Goal: Transaction & Acquisition: Purchase product/service

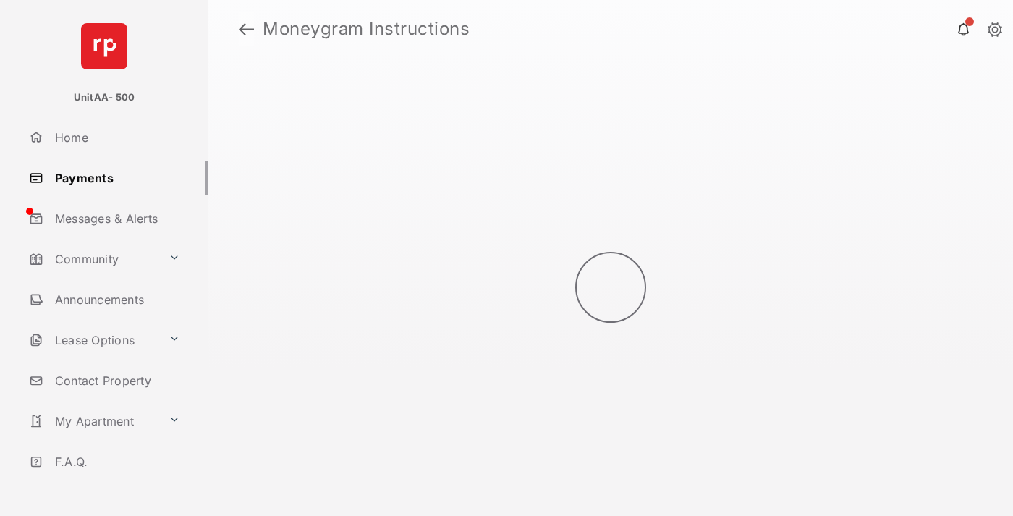
click at [246, 29] on link at bounding box center [246, 29] width 15 height 35
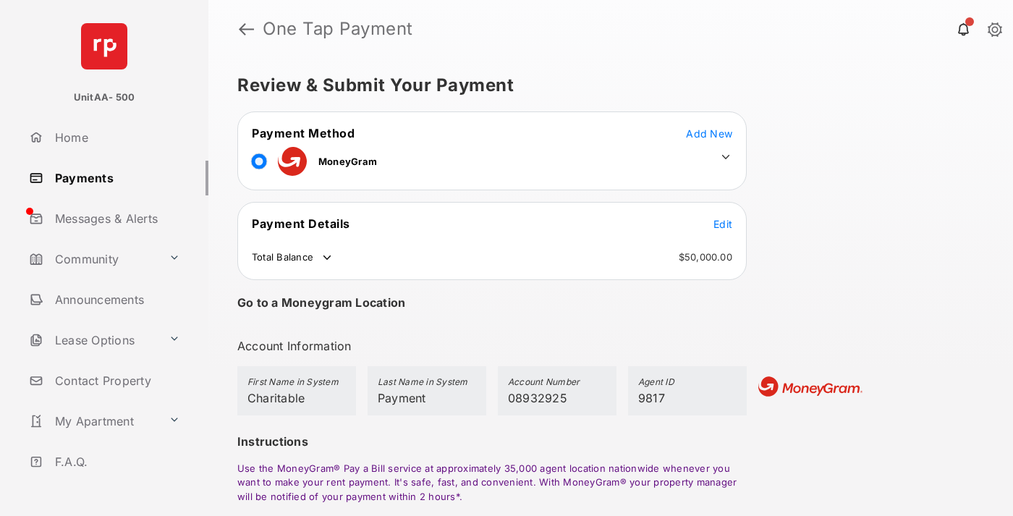
click at [723, 224] on span "Edit" at bounding box center [723, 224] width 19 height 12
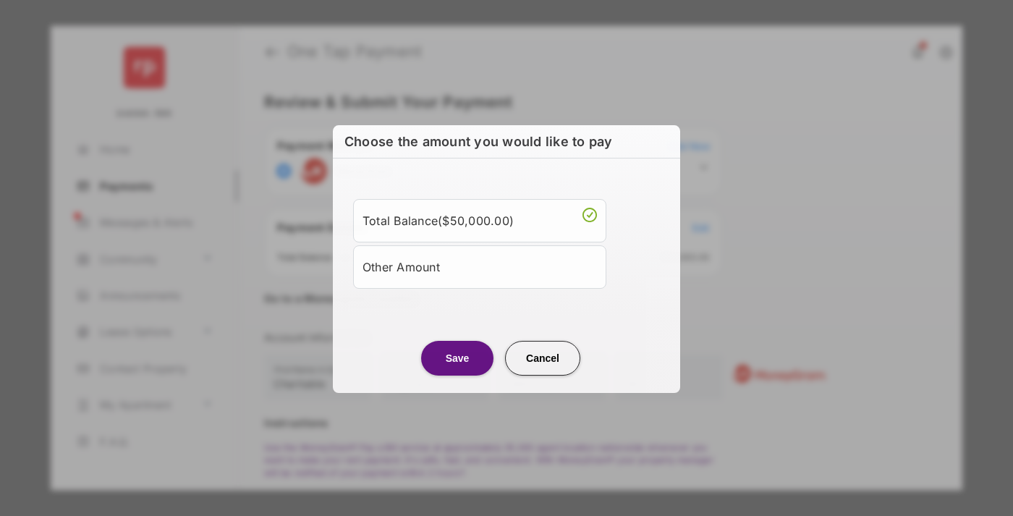
click at [480, 266] on div "Other Amount" at bounding box center [480, 267] width 234 height 25
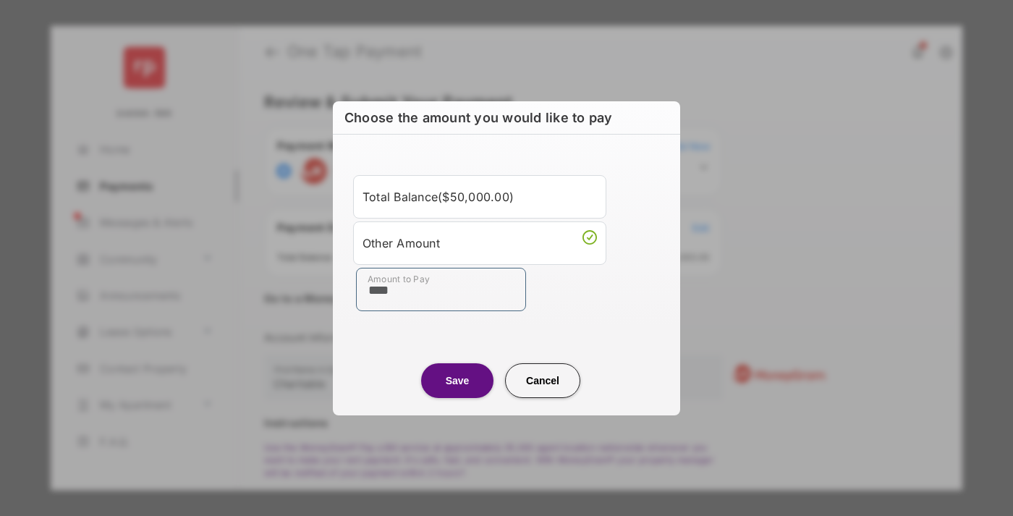
type input "****"
click at [457, 380] on button "Save" at bounding box center [457, 380] width 72 height 35
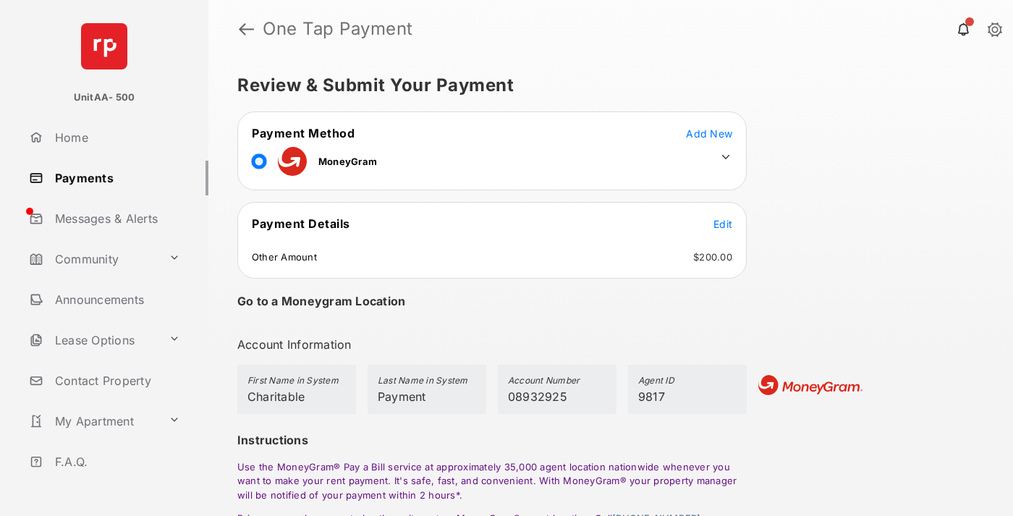
click at [726, 157] on icon at bounding box center [725, 157] width 13 height 13
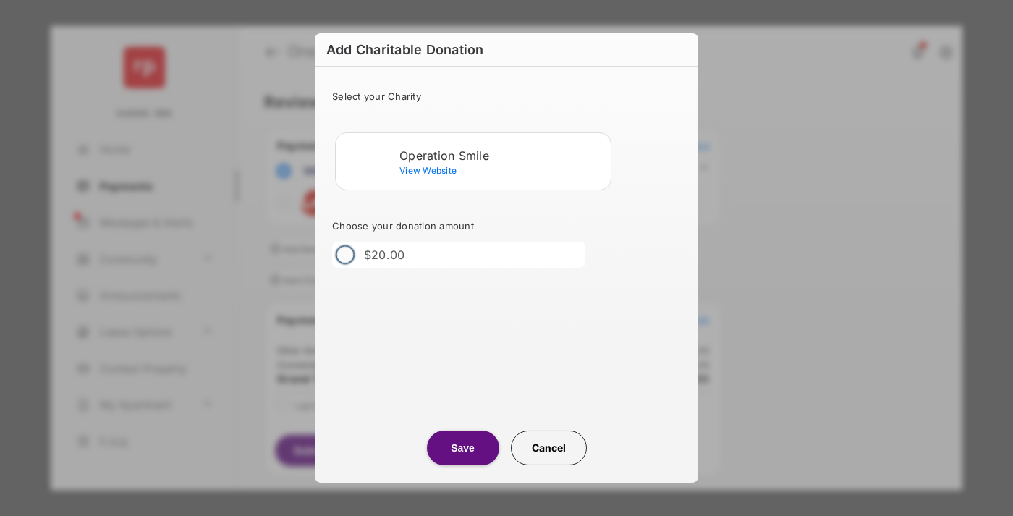
click at [502, 155] on div "Operation Smile" at bounding box center [502, 155] width 206 height 13
click at [462, 448] on button "Save" at bounding box center [463, 448] width 72 height 35
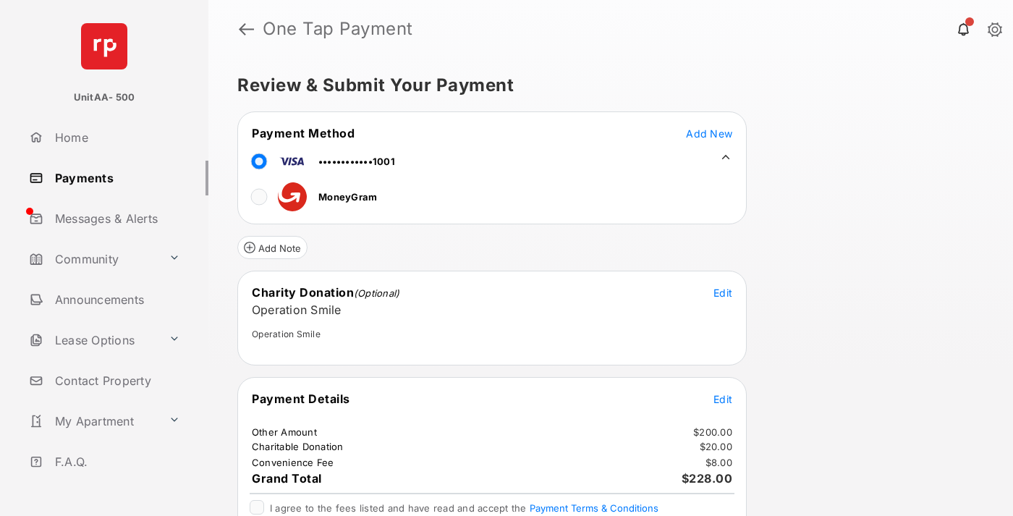
click at [723, 399] on span "Edit" at bounding box center [723, 399] width 19 height 12
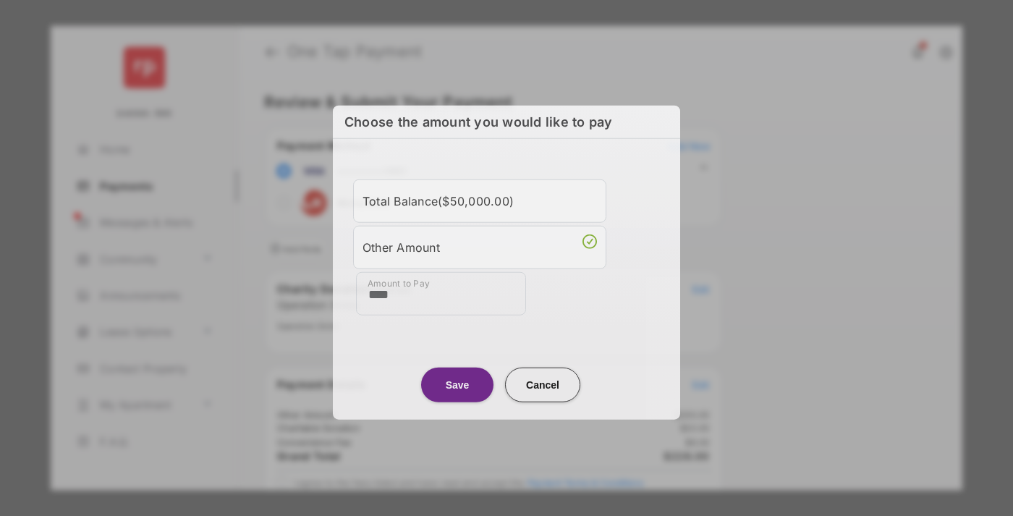
click at [457, 380] on button "Save" at bounding box center [457, 384] width 72 height 35
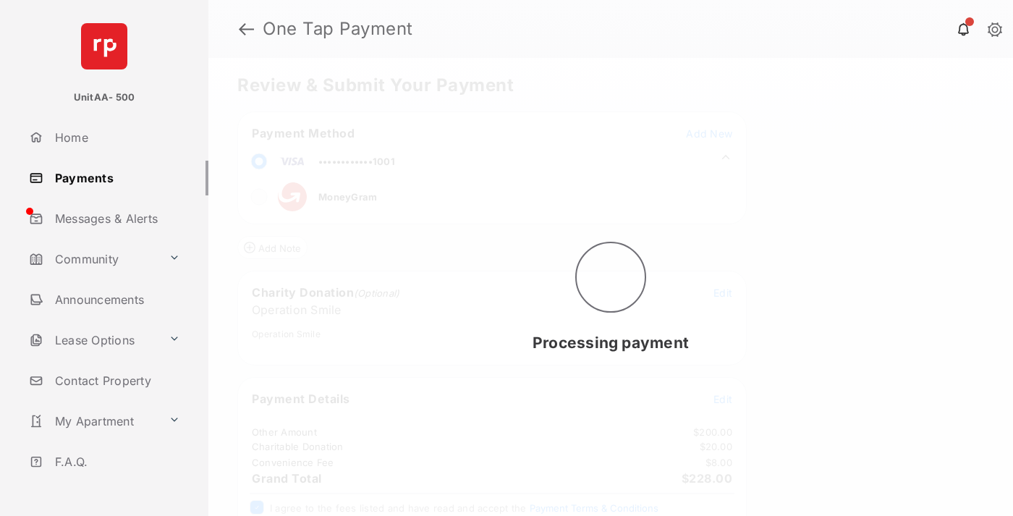
scroll to position [59, 0]
